Goal: Information Seeking & Learning: Learn about a topic

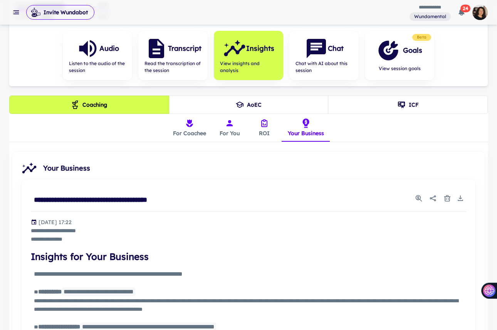
scroll to position [166, 0]
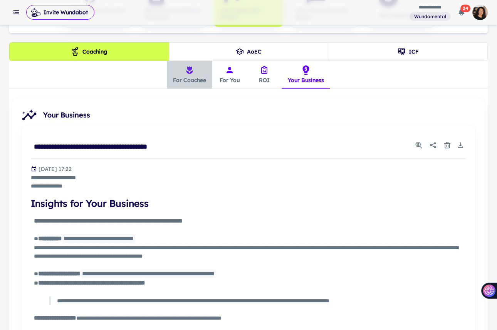
click at [190, 79] on button "For Coachee" at bounding box center [189, 75] width 45 height 28
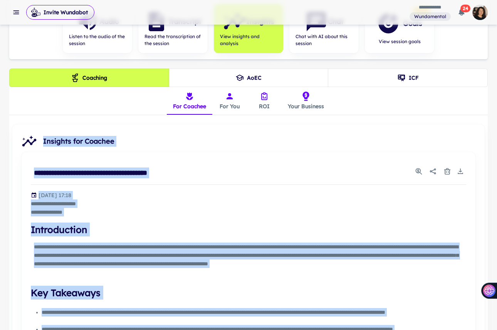
scroll to position [137, 0]
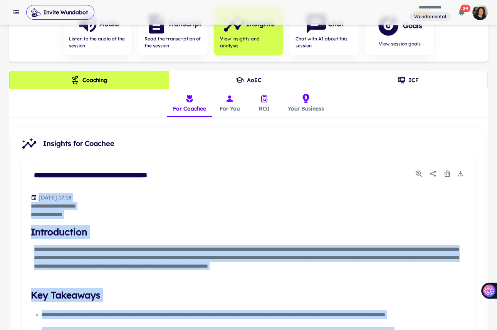
drag, startPoint x: 329, startPoint y: 223, endPoint x: 29, endPoint y: 195, distance: 301.8
copy div "**********"
click at [234, 107] on button "For You" at bounding box center [229, 103] width 35 height 28
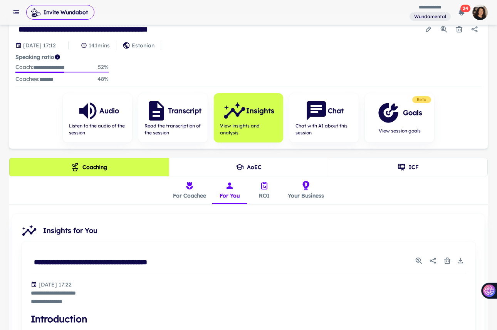
scroll to position [0, 0]
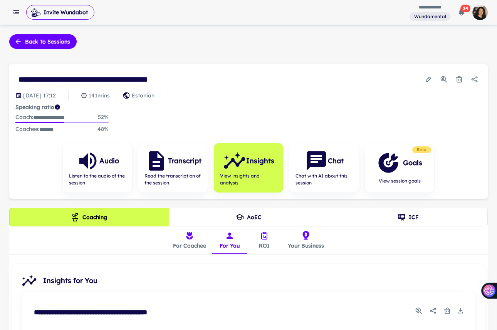
click at [264, 234] on icon "insights tabs" at bounding box center [264, 235] width 9 height 9
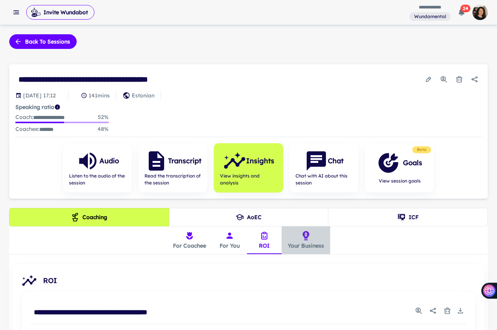
click at [299, 248] on button "Your Business" at bounding box center [306, 240] width 49 height 28
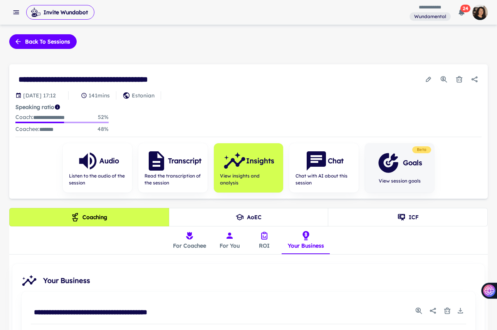
click at [397, 170] on icon "button" at bounding box center [388, 162] width 23 height 23
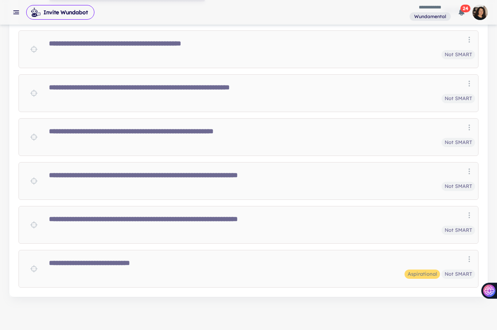
scroll to position [438, 0]
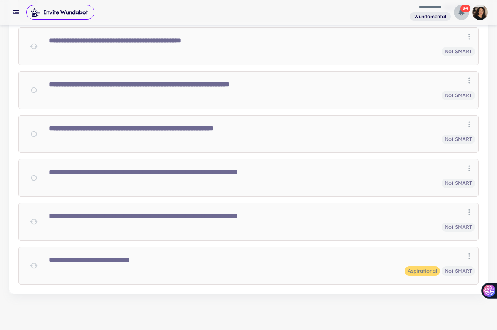
click at [461, 9] on span "24" at bounding box center [465, 9] width 10 height 8
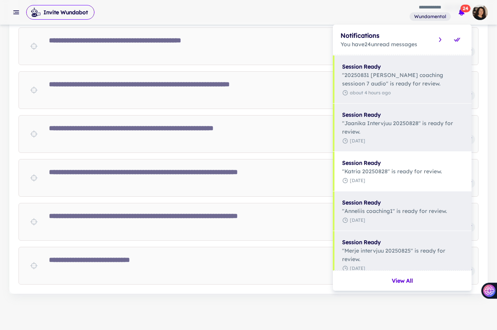
click at [461, 9] on div at bounding box center [248, 165] width 497 height 330
